Goal: Go to known website: Access a specific website the user already knows

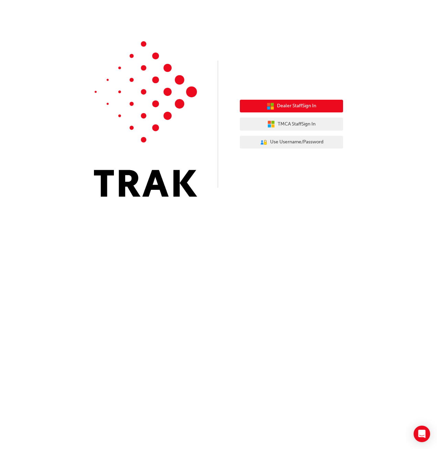
click at [287, 106] on span "Dealer Staff Sign In" at bounding box center [296, 106] width 39 height 8
